Goal: Navigation & Orientation: Understand site structure

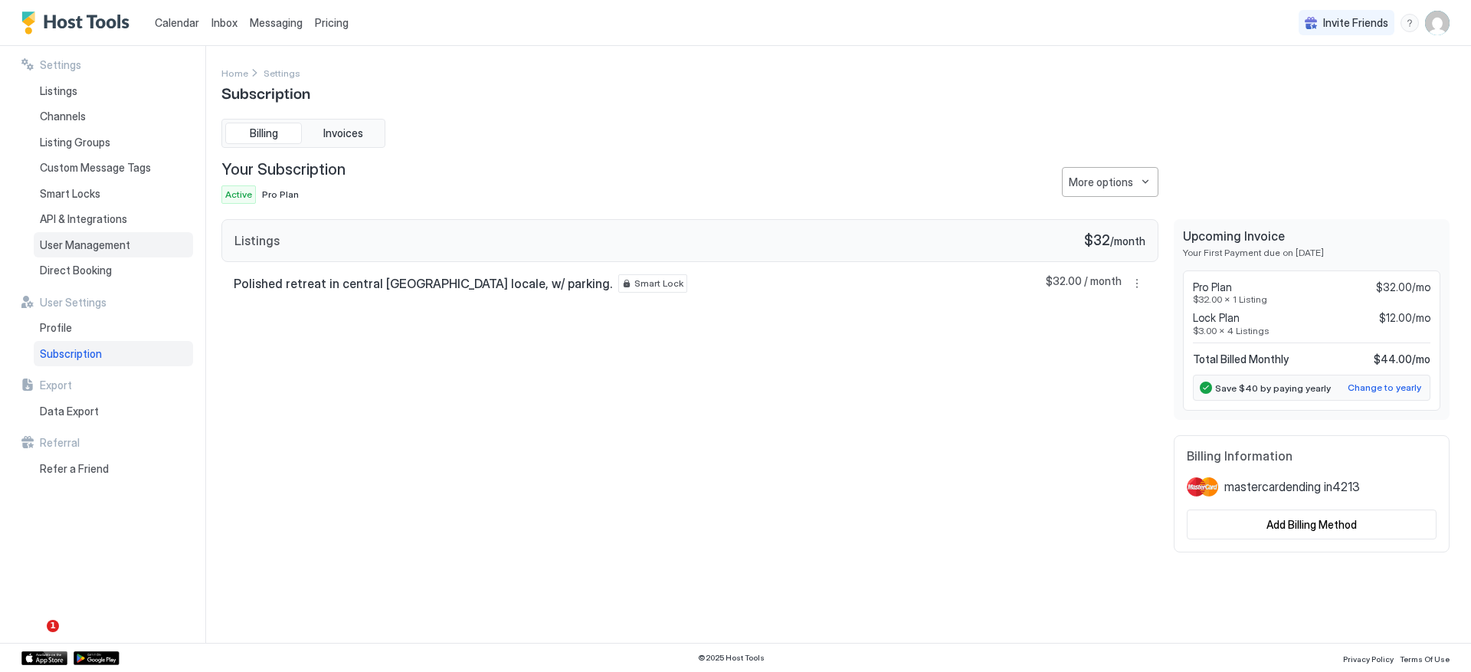
click at [121, 250] on span "User Management" at bounding box center [85, 245] width 90 height 14
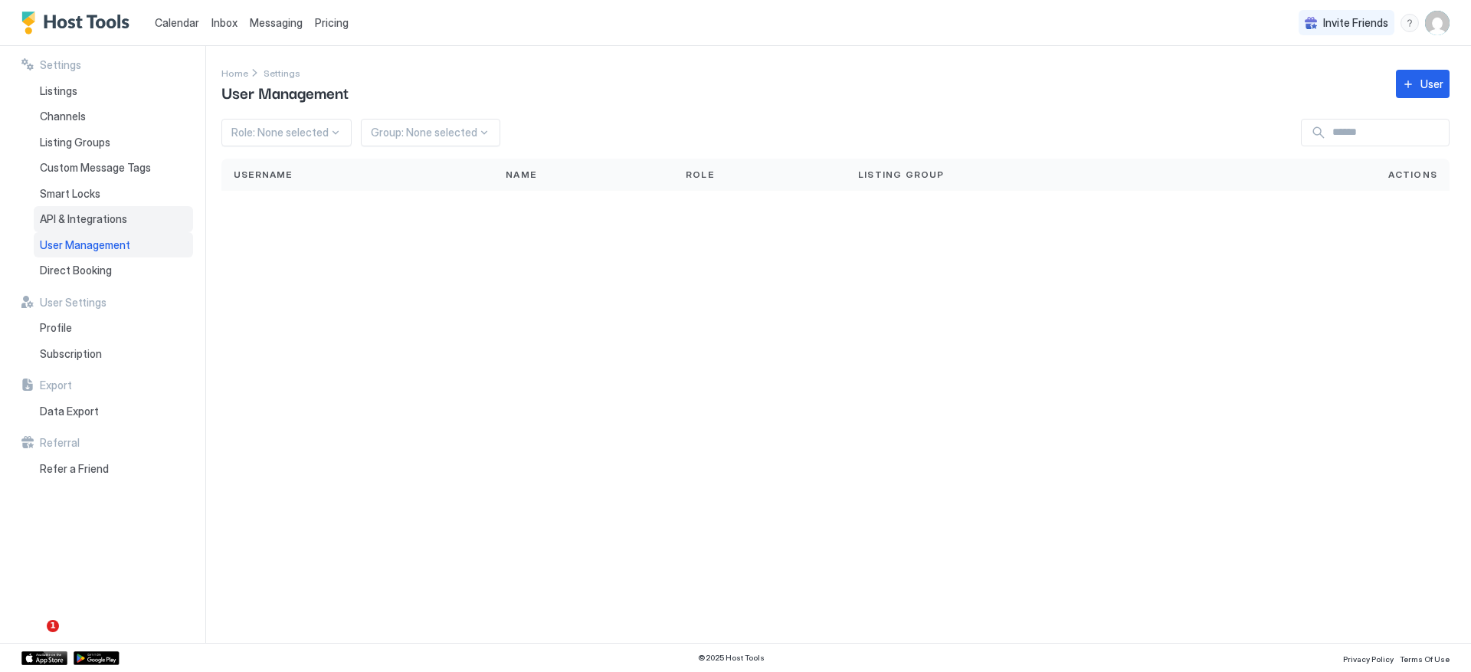
click at [117, 224] on span "API & Integrations" at bounding box center [83, 219] width 87 height 14
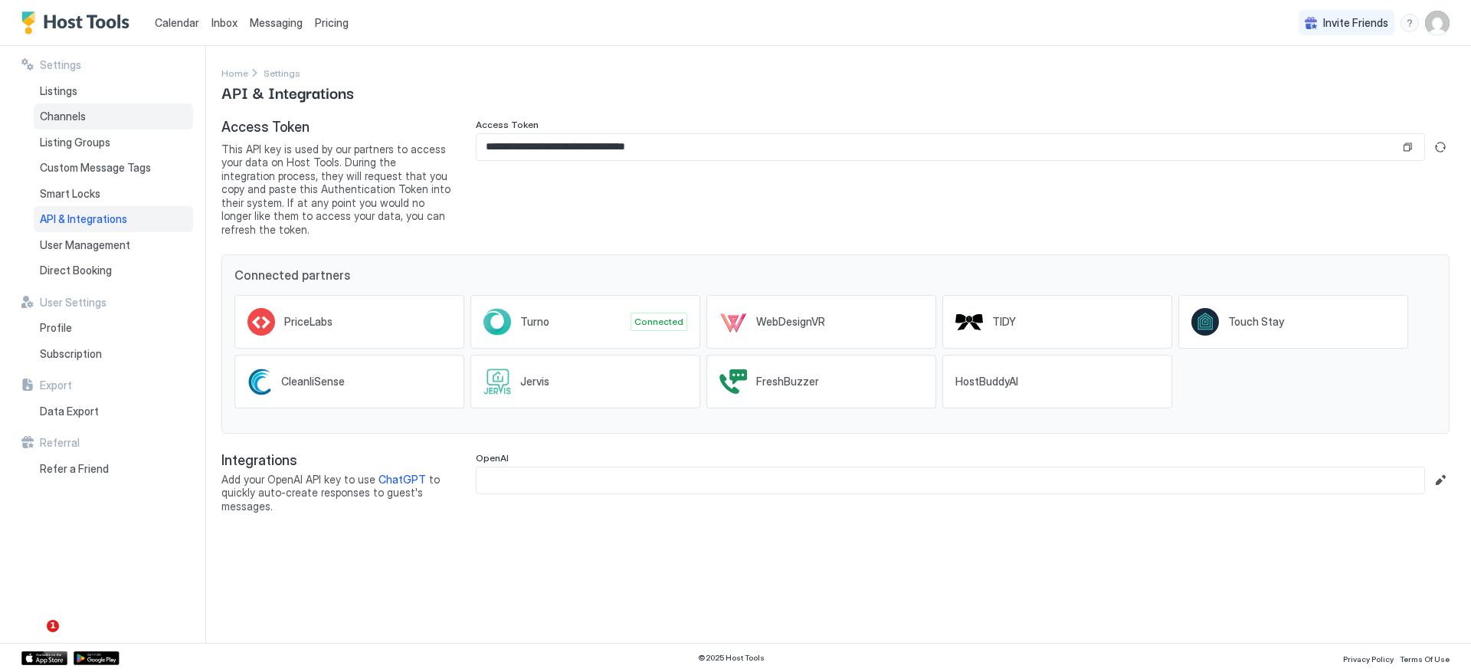
click at [70, 123] on div "Channels" at bounding box center [113, 116] width 159 height 26
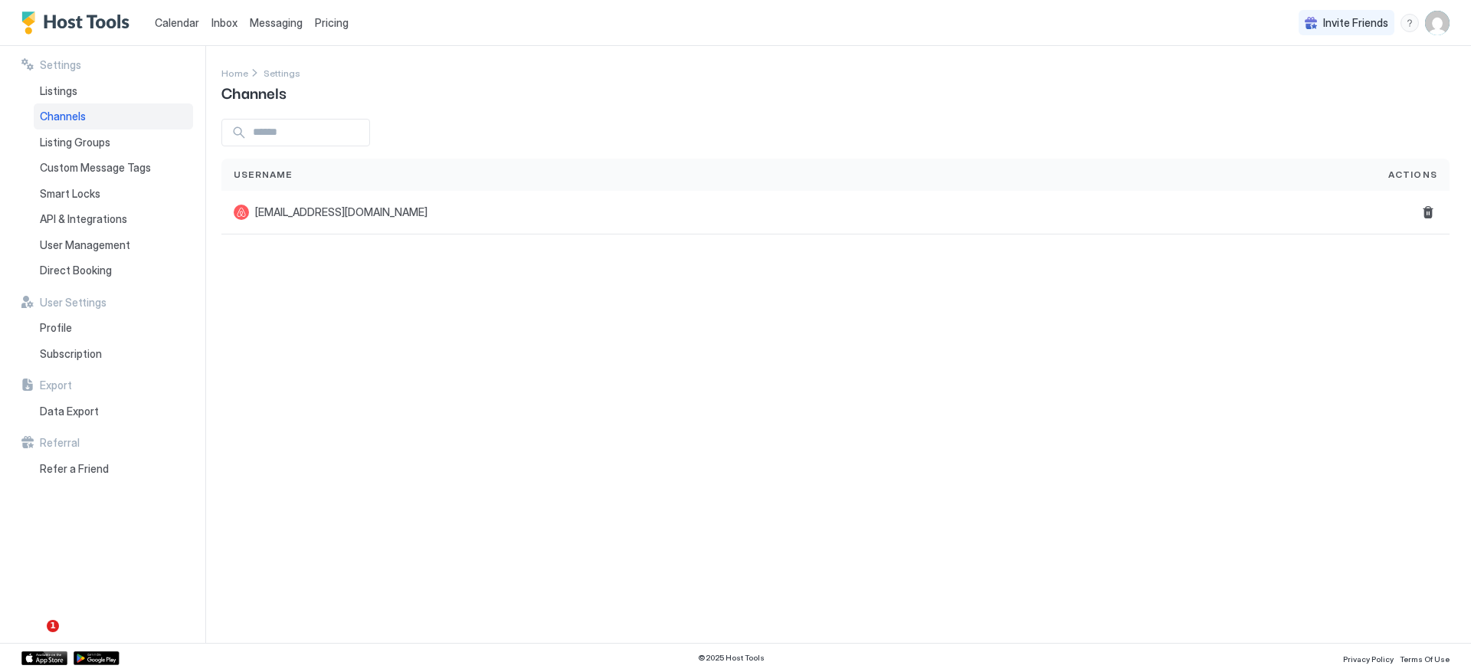
click at [77, 106] on div "Channels" at bounding box center [113, 116] width 159 height 26
click at [80, 100] on div "Listings" at bounding box center [113, 91] width 159 height 26
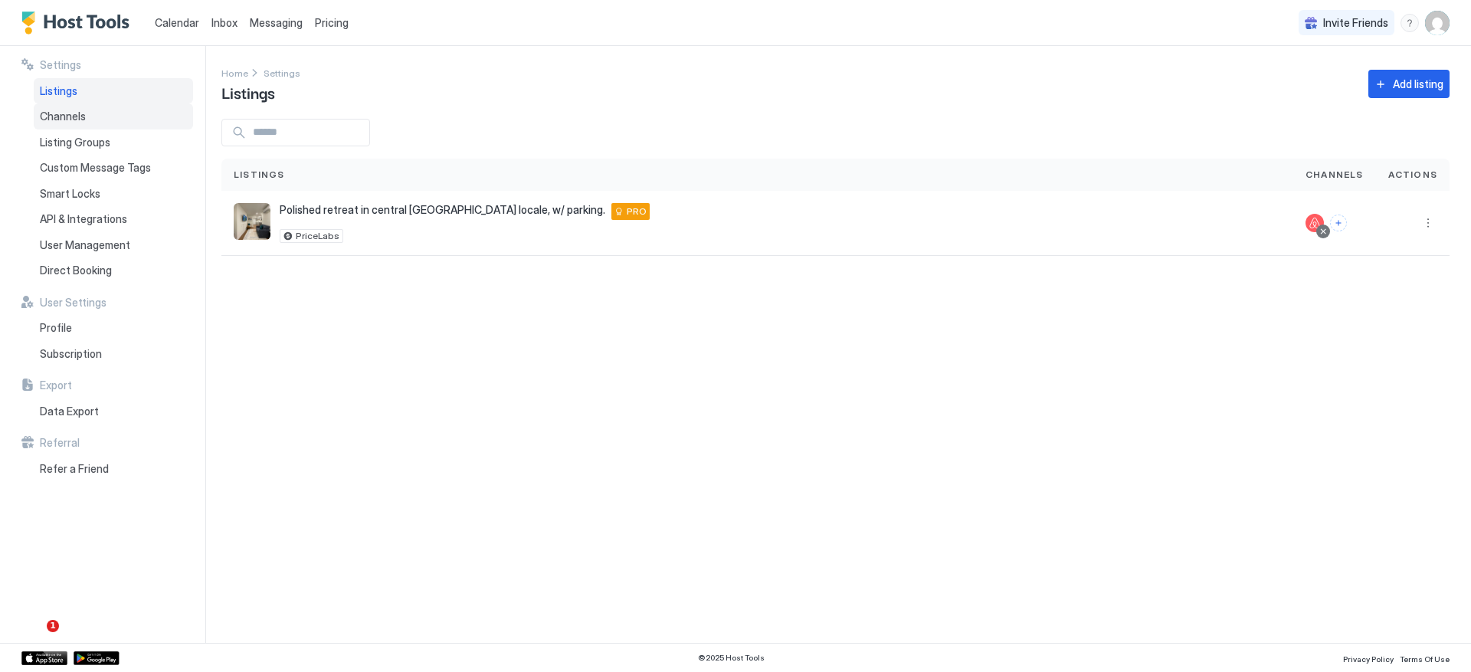
click at [95, 122] on div "Channels" at bounding box center [113, 116] width 159 height 26
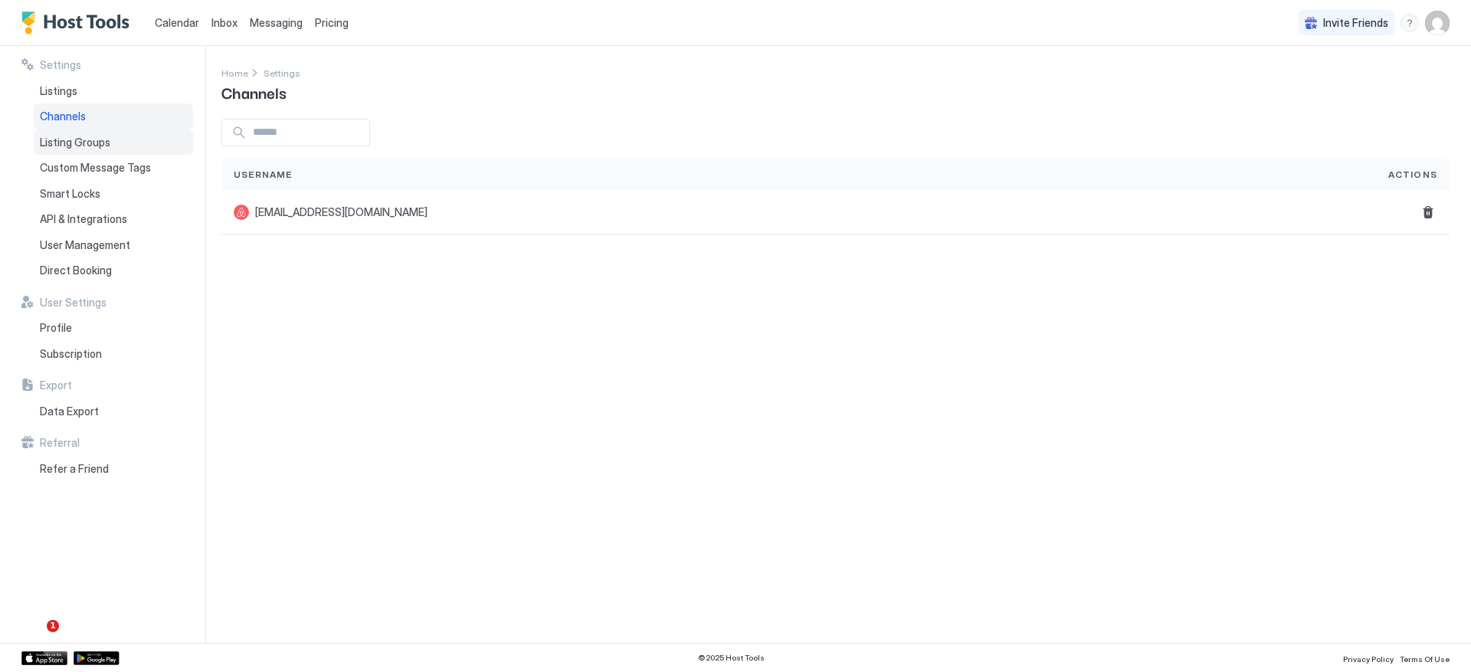
click at [99, 139] on span "Listing Groups" at bounding box center [75, 143] width 70 height 14
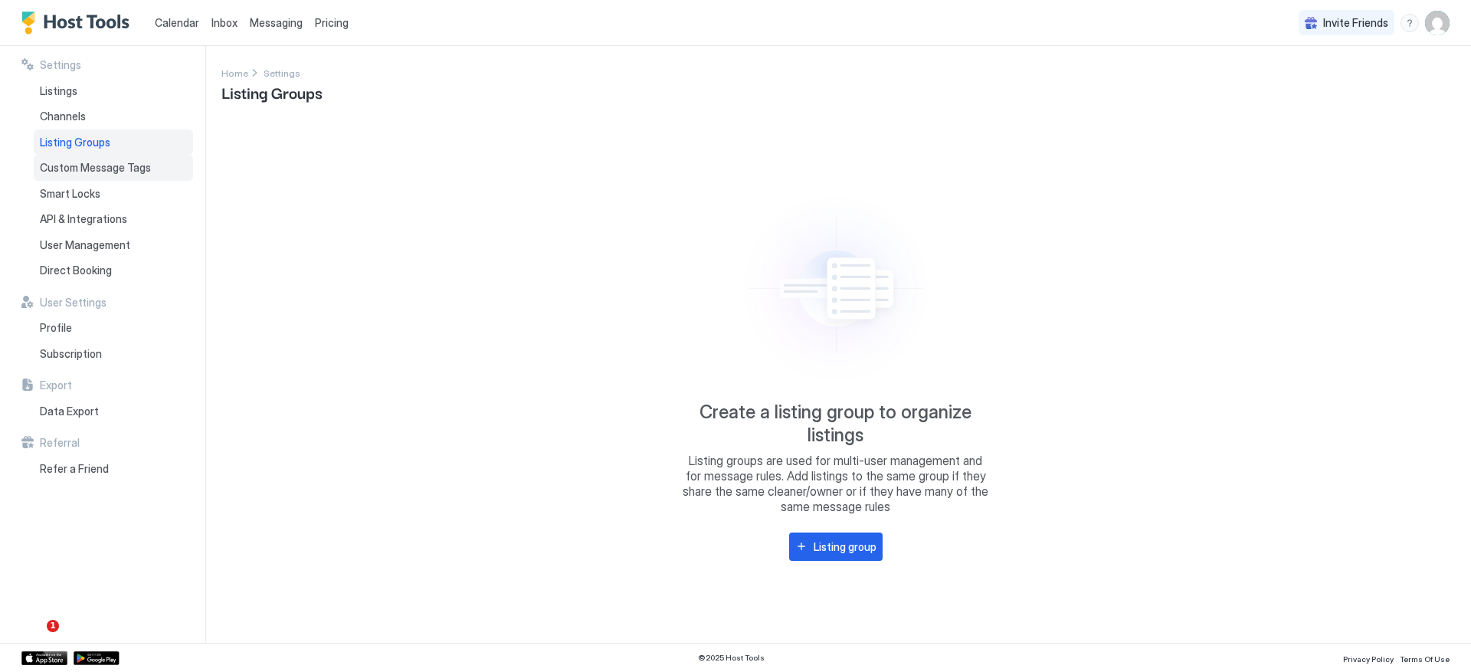
click at [103, 164] on span "Custom Message Tags" at bounding box center [95, 168] width 111 height 14
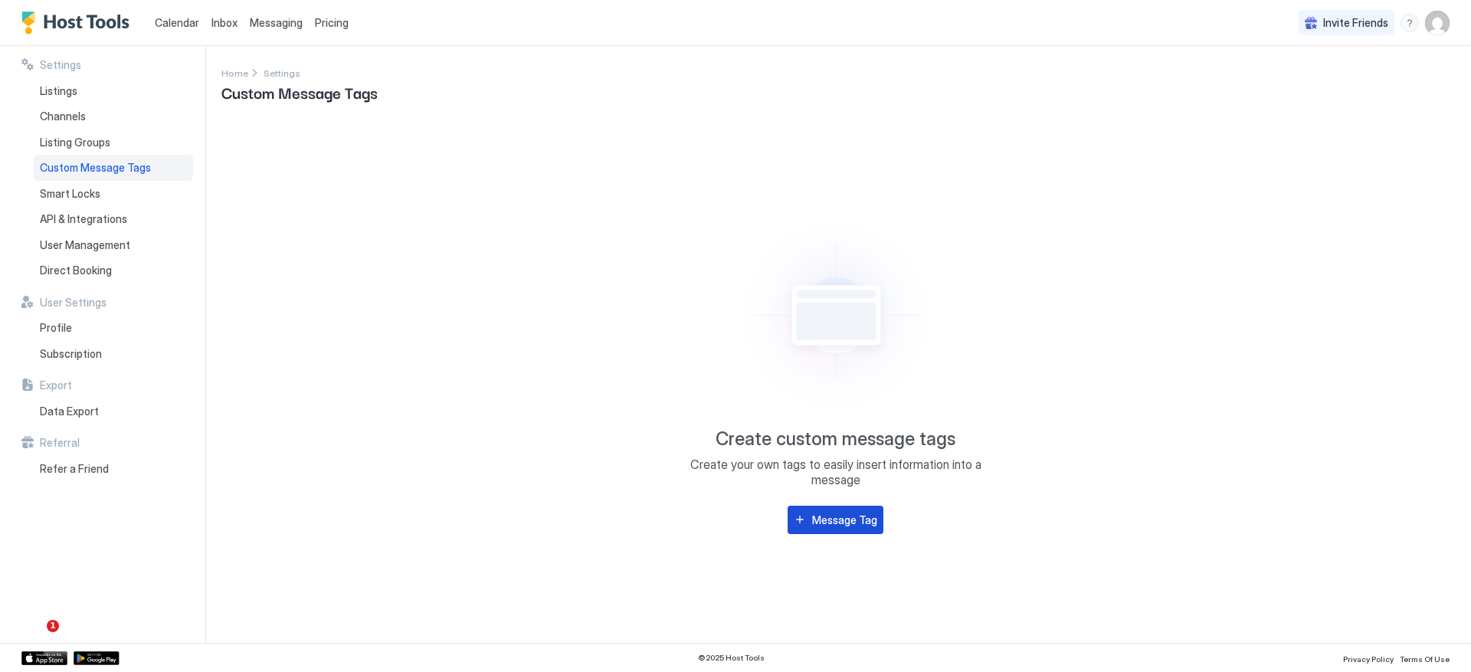
click at [864, 532] on button "Message Tag" at bounding box center [835, 520] width 96 height 28
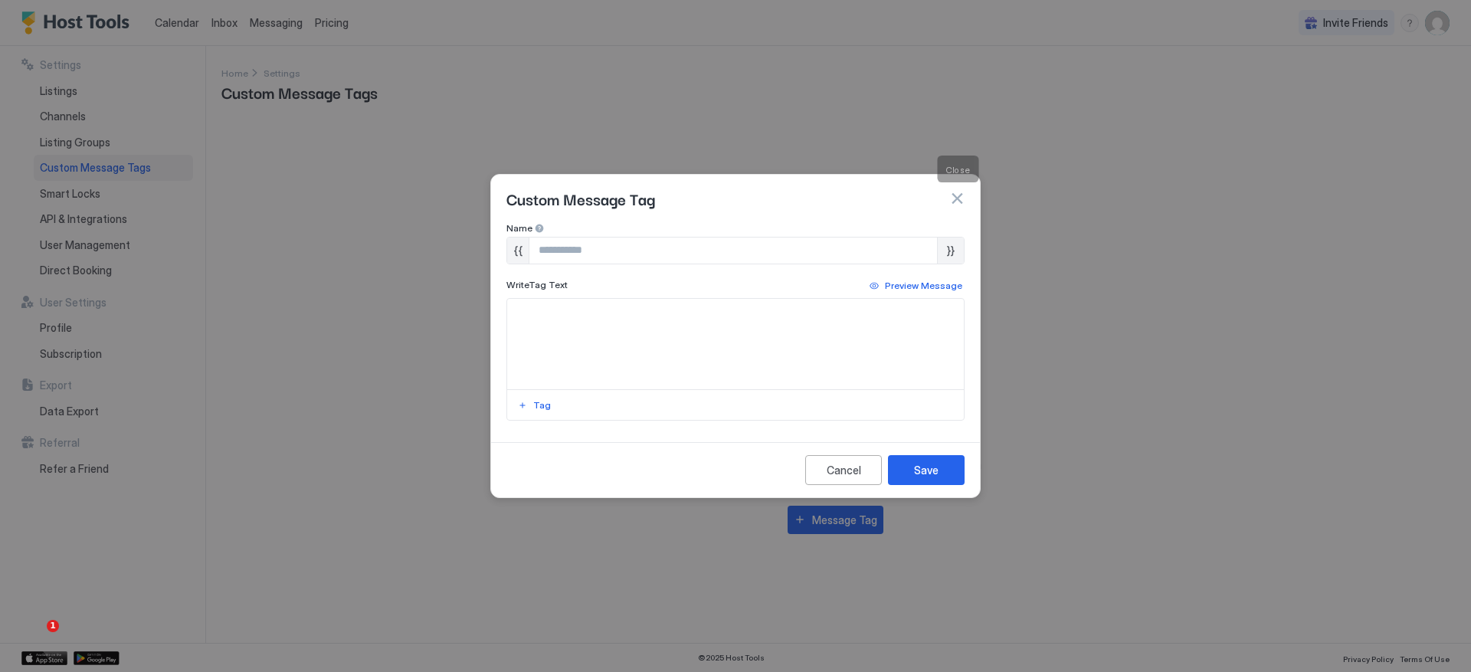
click at [951, 202] on button "button" at bounding box center [956, 198] width 15 height 15
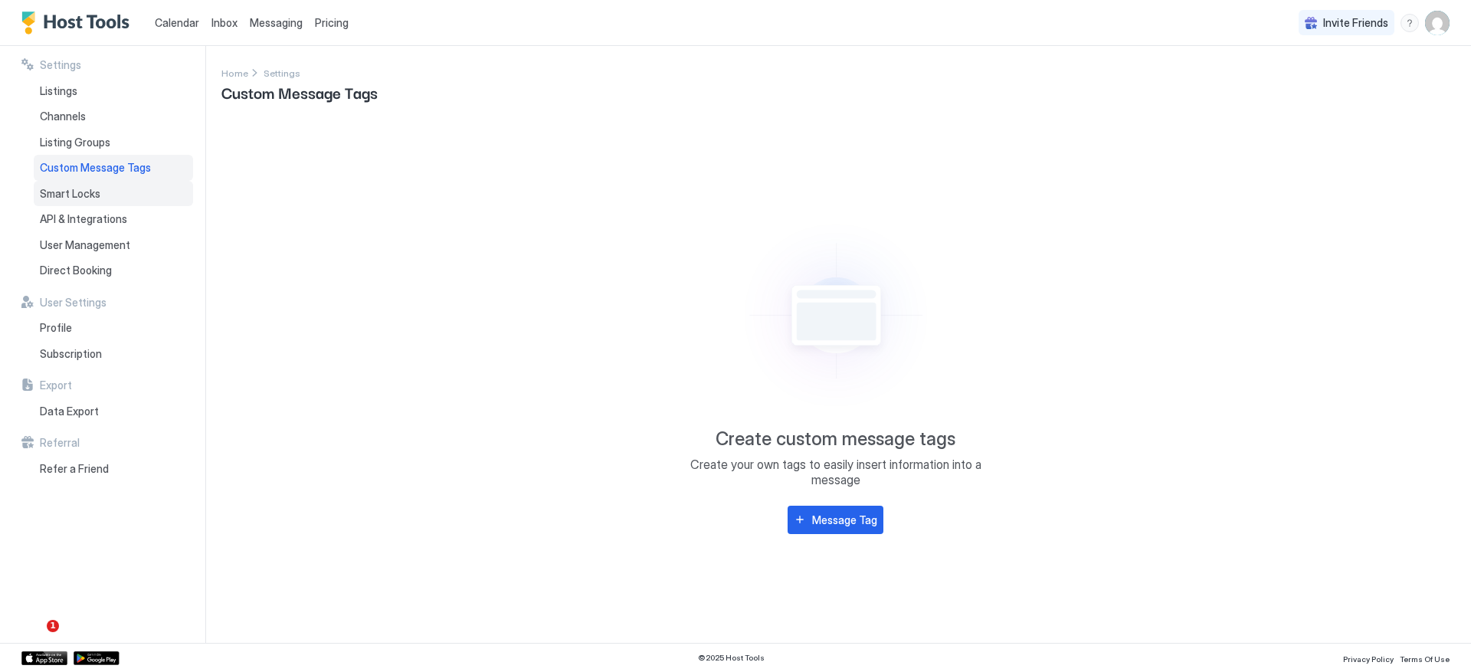
click at [132, 188] on div "Smart Locks" at bounding box center [113, 194] width 159 height 26
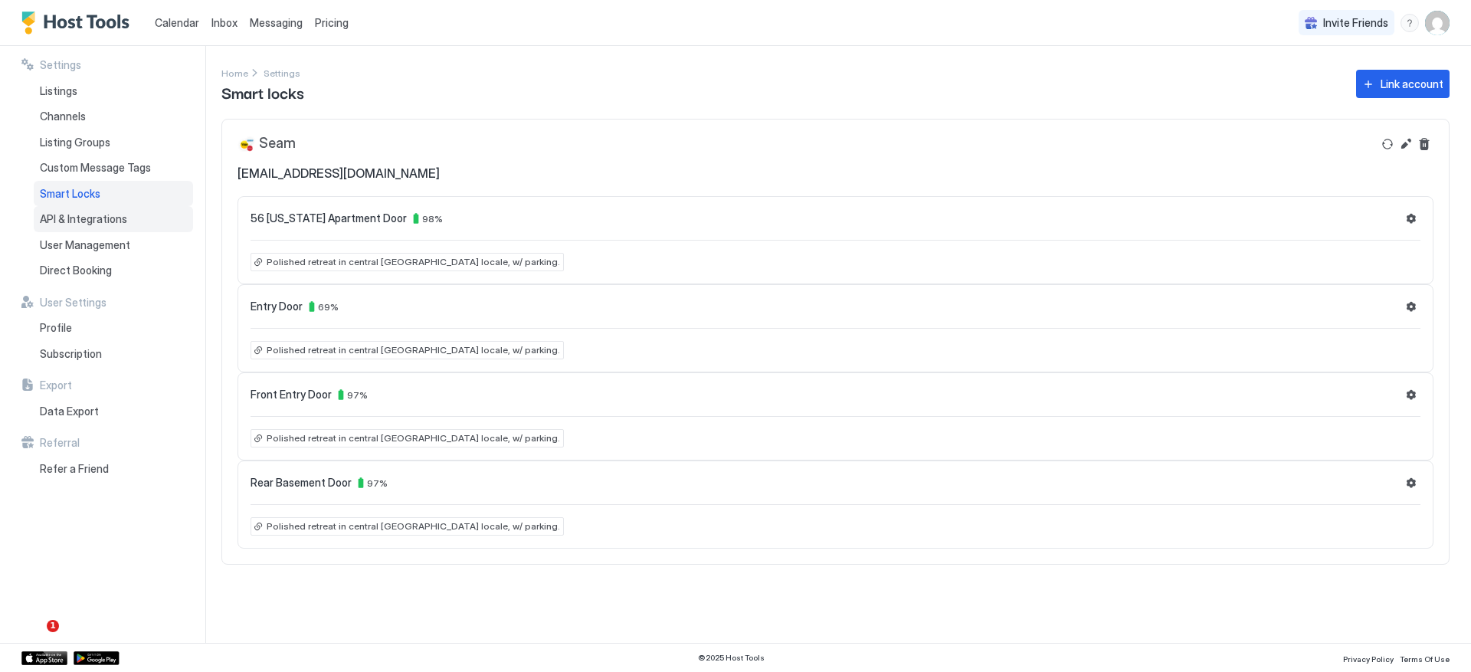
click at [136, 209] on div "API & Integrations" at bounding box center [113, 219] width 159 height 26
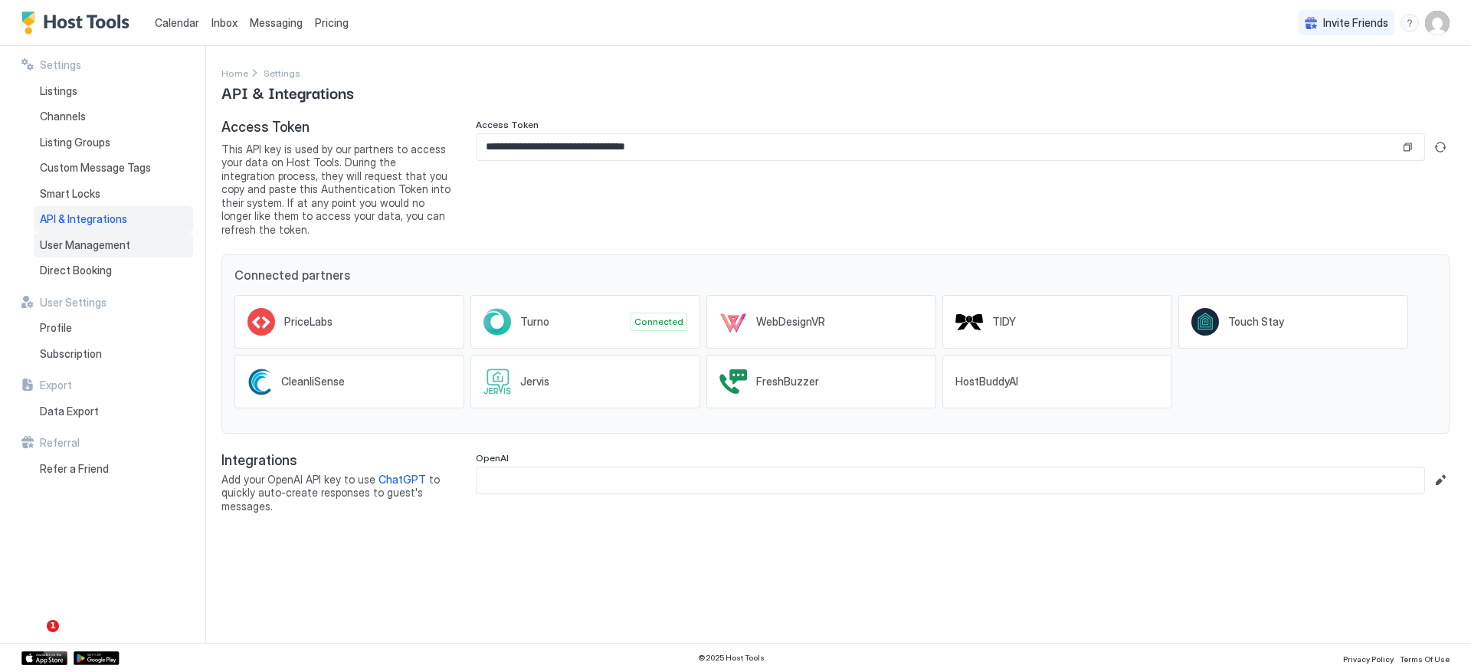
click at [136, 239] on div "User Management" at bounding box center [113, 245] width 159 height 26
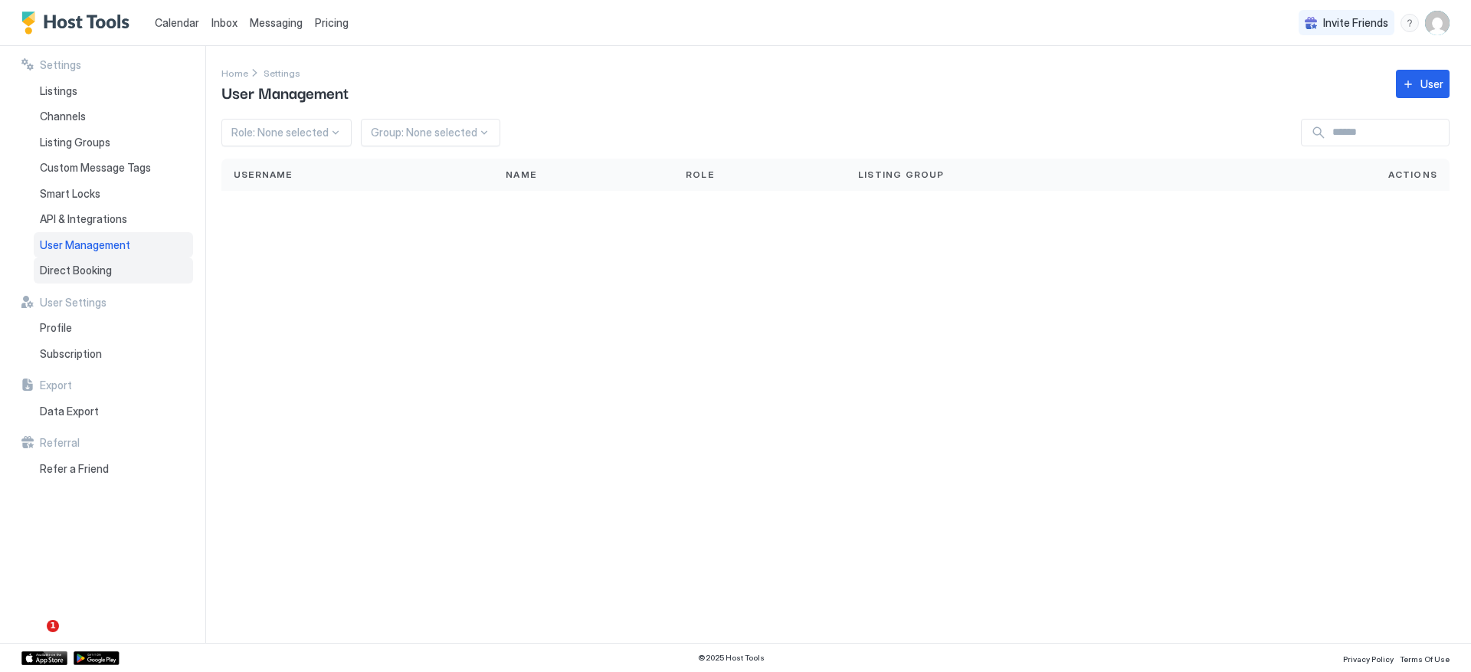
click at [137, 264] on div "Direct Booking" at bounding box center [113, 270] width 159 height 26
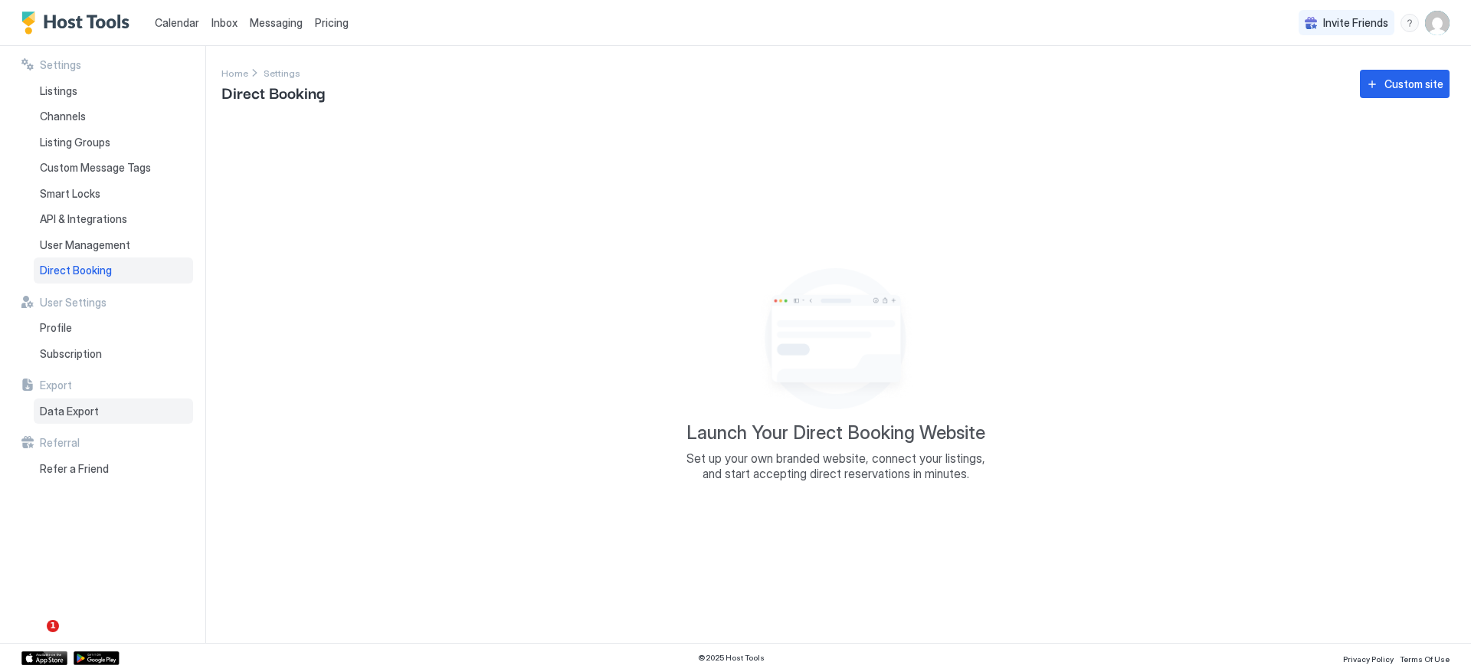
click at [110, 404] on div "Data Export" at bounding box center [113, 411] width 159 height 26
